Goal: Find specific page/section: Find specific page/section

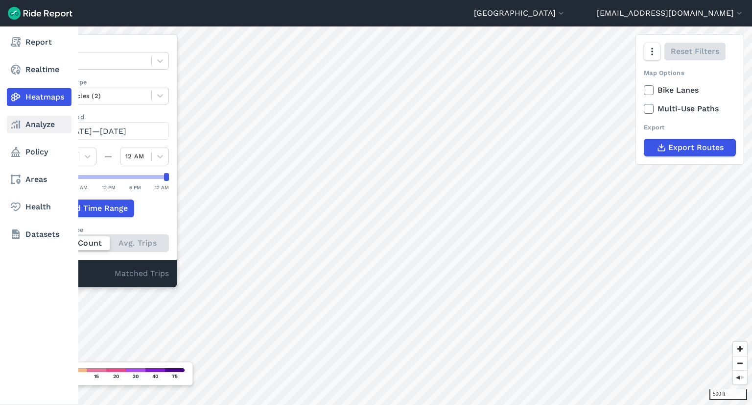
click at [21, 125] on icon at bounding box center [16, 125] width 12 height 12
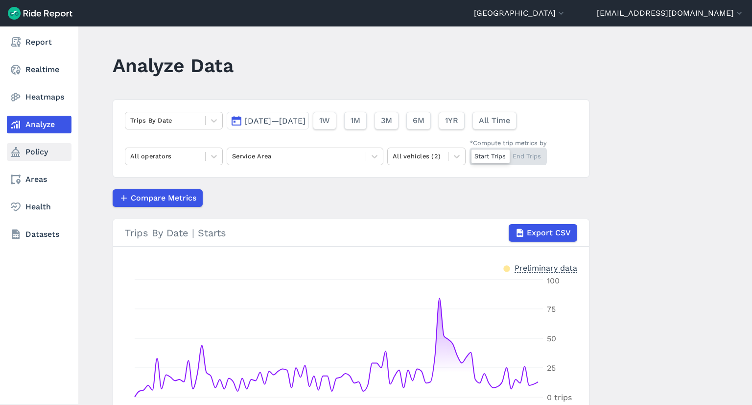
click at [45, 143] on link "Policy" at bounding box center [39, 152] width 65 height 18
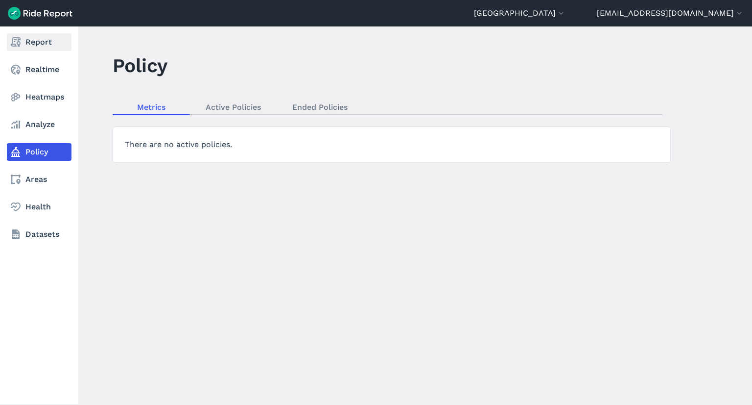
click at [44, 47] on link "Report" at bounding box center [39, 42] width 65 height 18
